Goal: Navigation & Orientation: Understand site structure

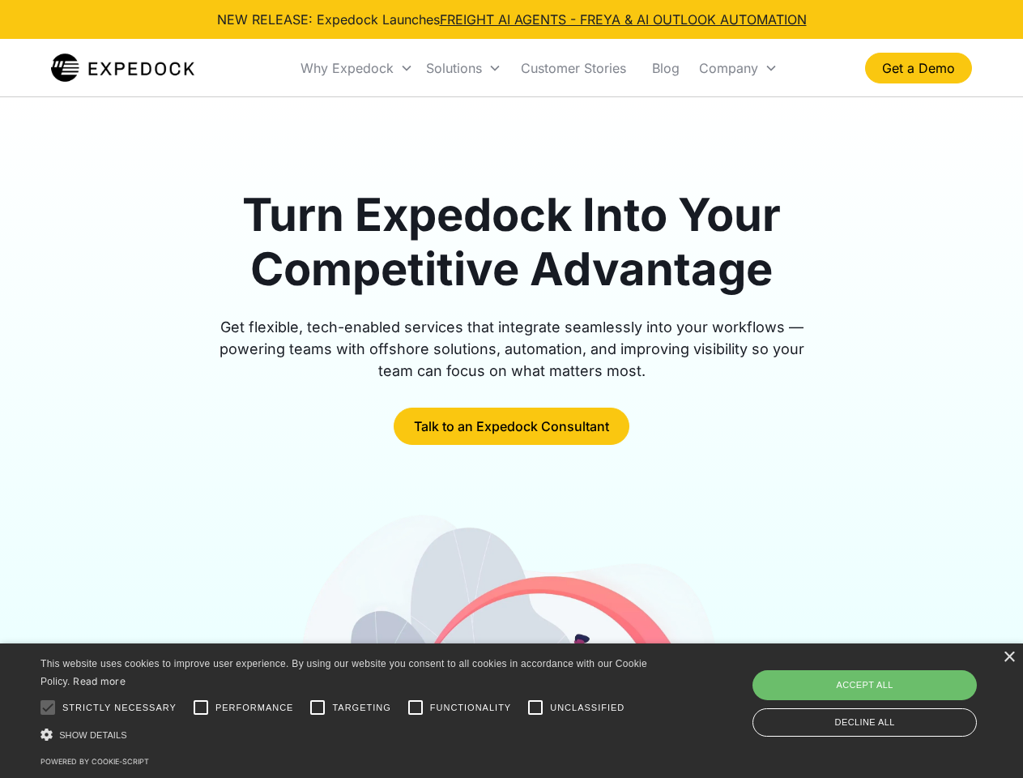
click at [357, 68] on div "Why Expedock" at bounding box center [347, 68] width 93 height 16
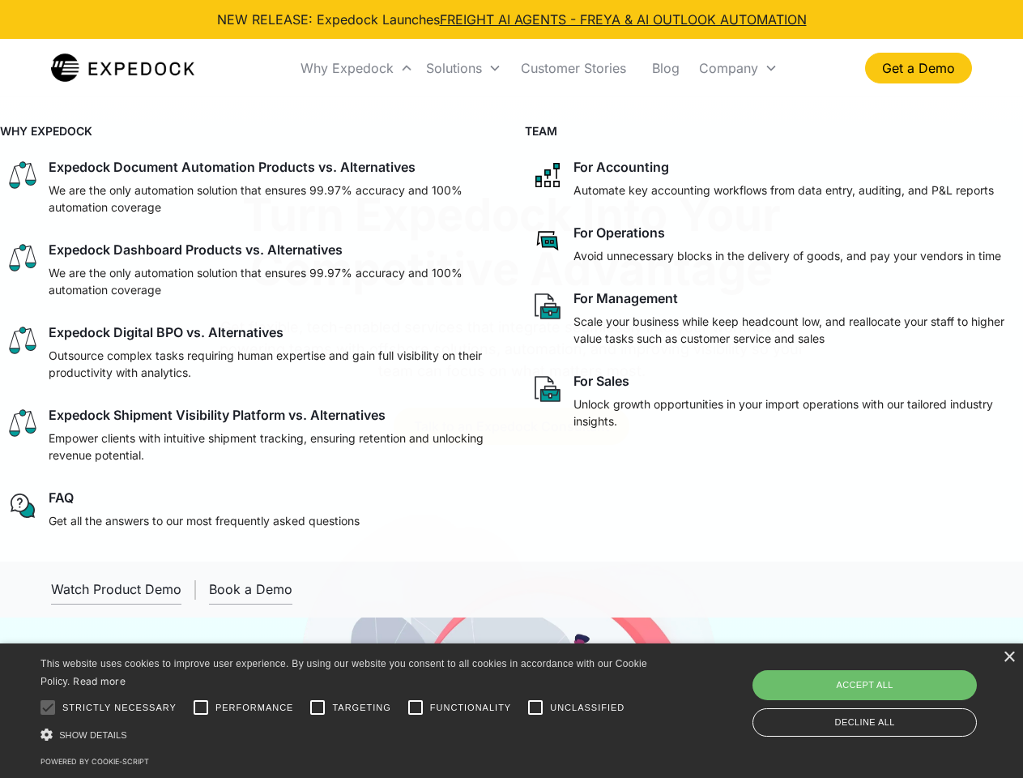
click at [463, 68] on div "Solutions" at bounding box center [454, 68] width 56 height 16
click at [738, 68] on div "Company" at bounding box center [728, 68] width 59 height 16
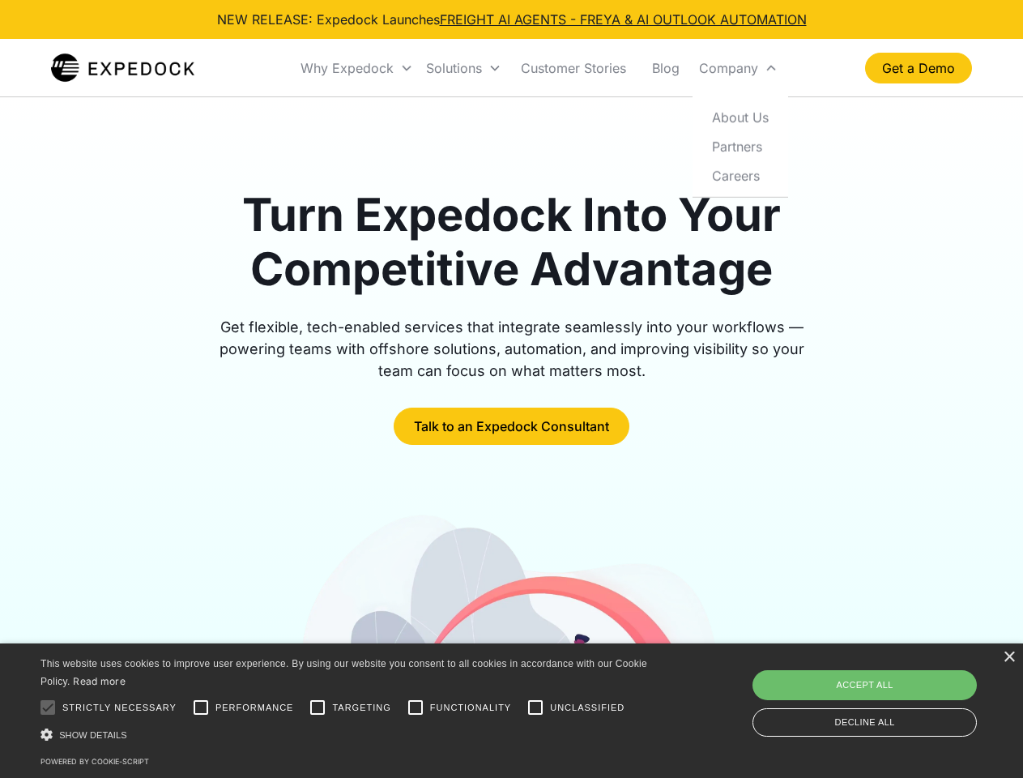
click at [48, 707] on div at bounding box center [48, 707] width 32 height 32
click at [201, 707] on input "Performance" at bounding box center [201, 707] width 32 height 32
checkbox input "true"
click at [318, 707] on input "Targeting" at bounding box center [317, 707] width 32 height 32
checkbox input "true"
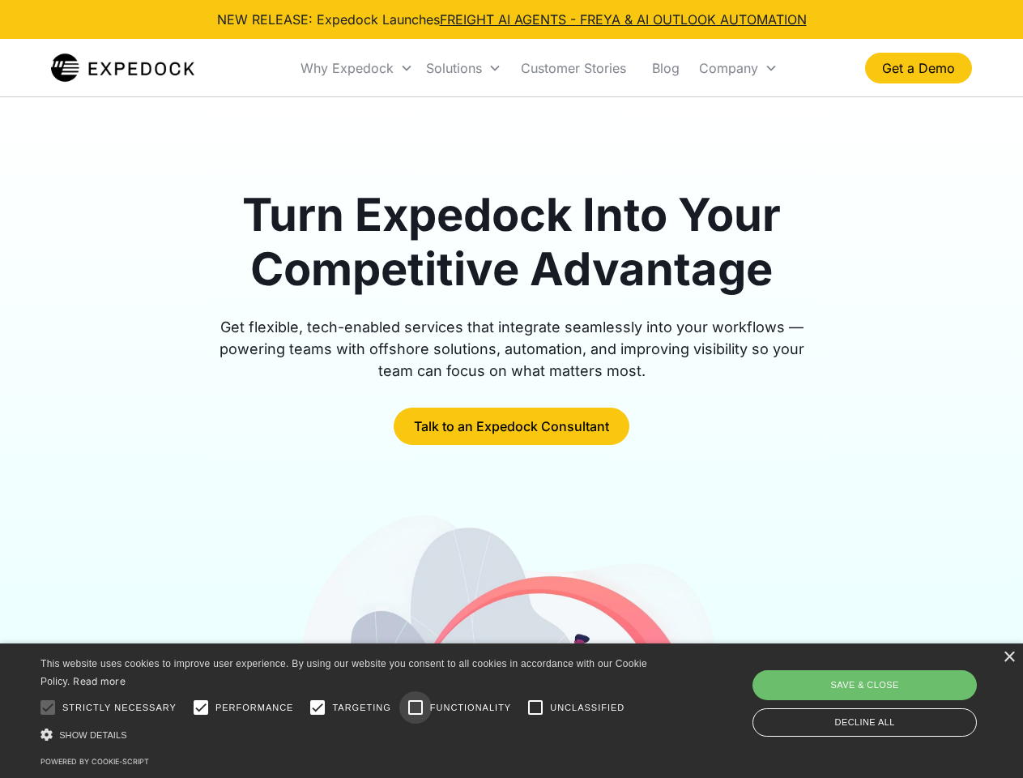
click at [416, 707] on input "Functionality" at bounding box center [415, 707] width 32 height 32
checkbox input "true"
click at [535, 707] on input "Unclassified" at bounding box center [535, 707] width 32 height 32
checkbox input "true"
click at [347, 734] on div "Show details Hide details" at bounding box center [347, 734] width 612 height 17
